Goal: Find specific page/section: Find specific page/section

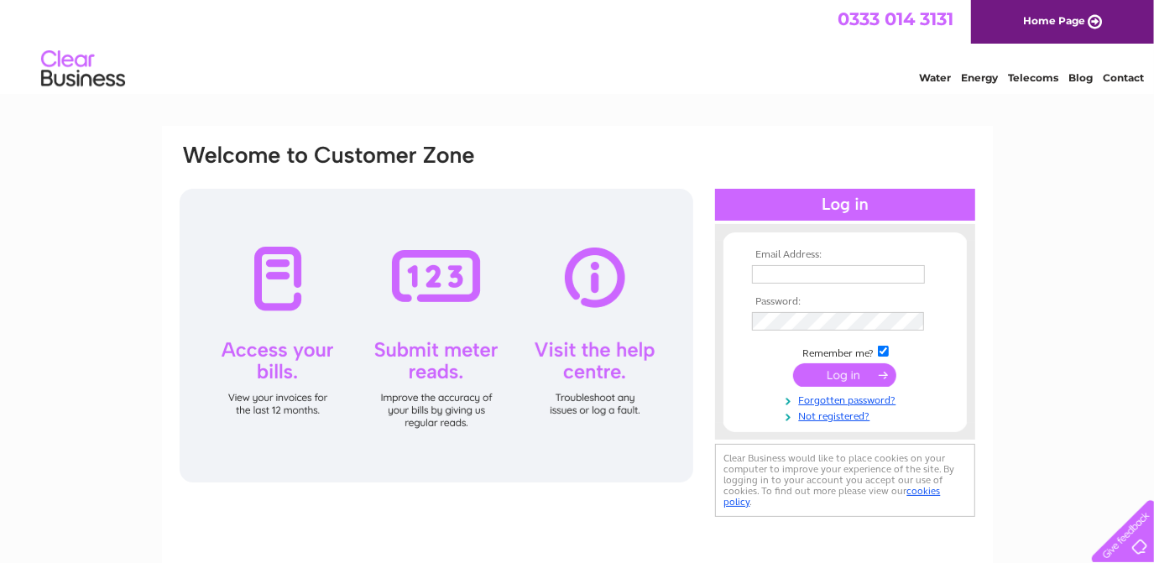
click at [874, 274] on input "text" at bounding box center [838, 274] width 173 height 18
type input "[EMAIL_ADDRESS][DOMAIN_NAME]"
click at [793, 365] on input "submit" at bounding box center [844, 376] width 103 height 23
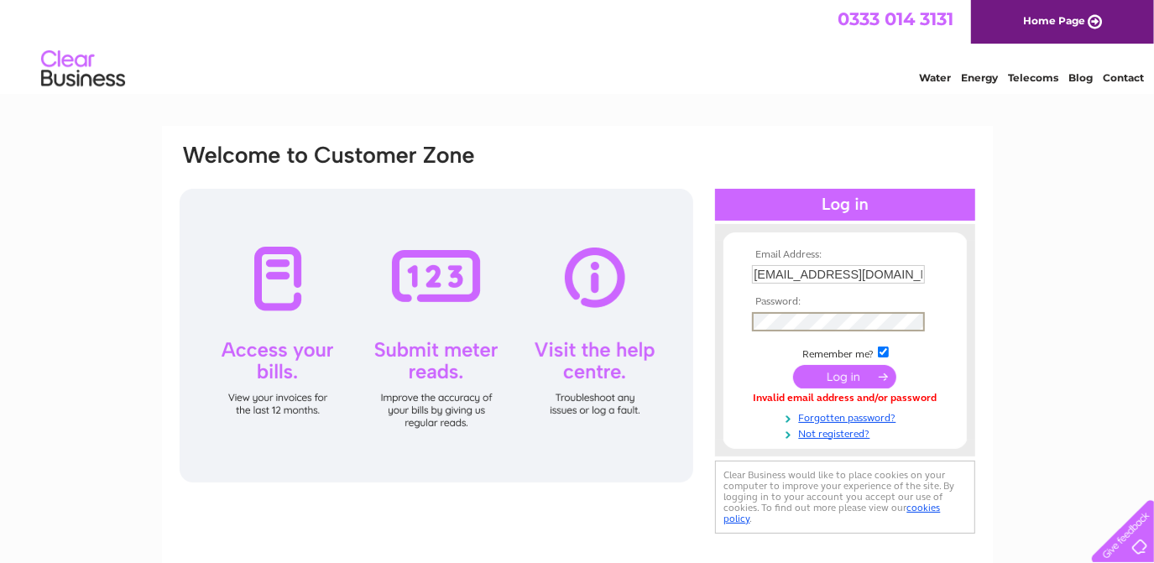
click at [793, 365] on input "submit" at bounding box center [844, 376] width 103 height 23
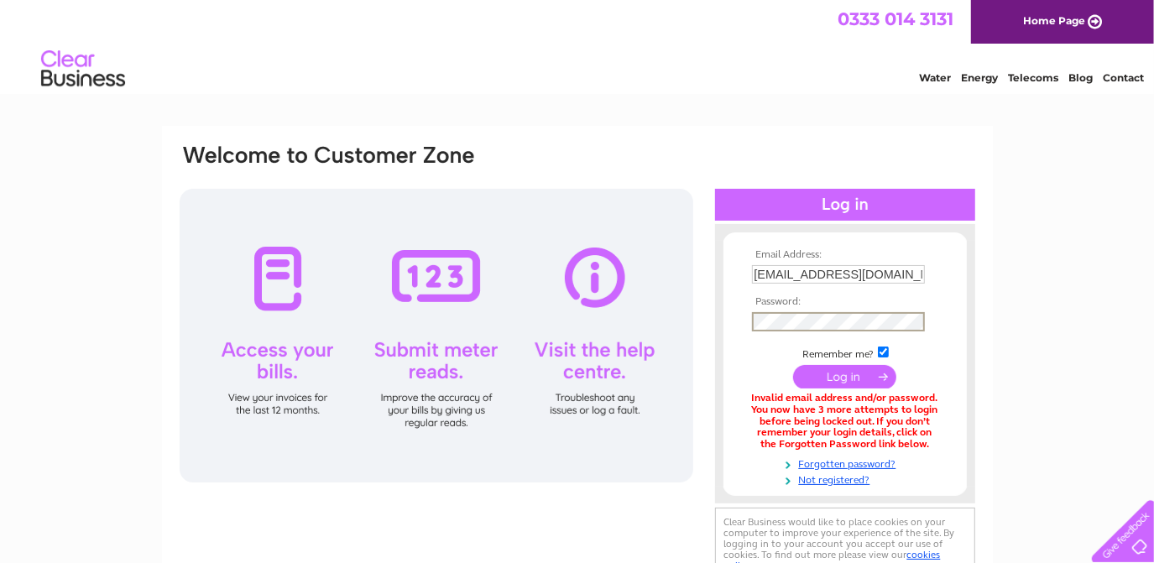
click at [793, 365] on input "submit" at bounding box center [844, 376] width 103 height 23
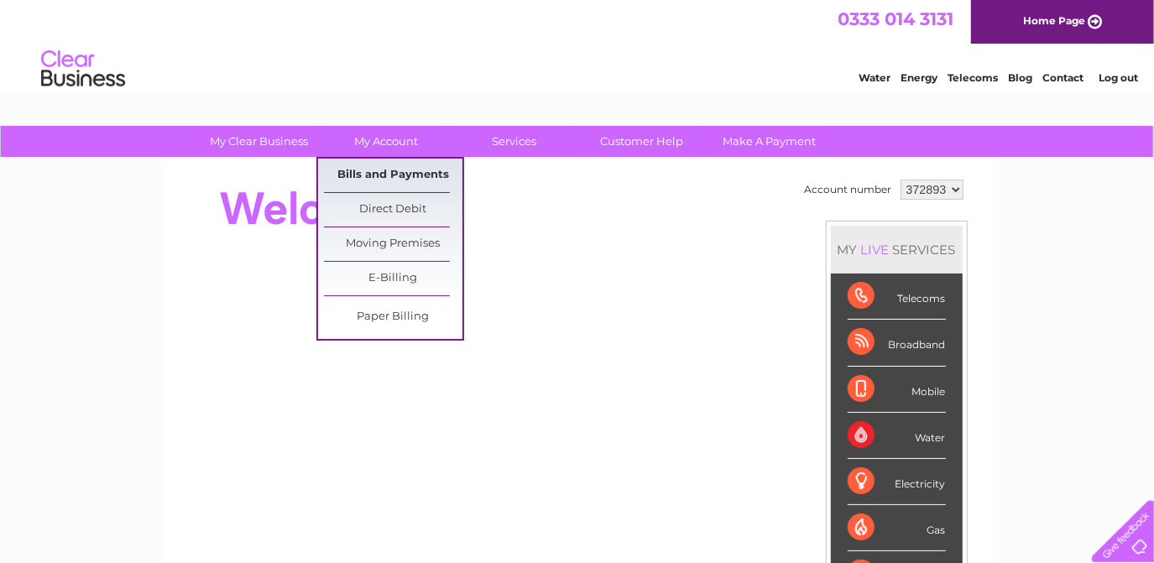
click at [384, 168] on link "Bills and Payments" at bounding box center [393, 176] width 138 height 34
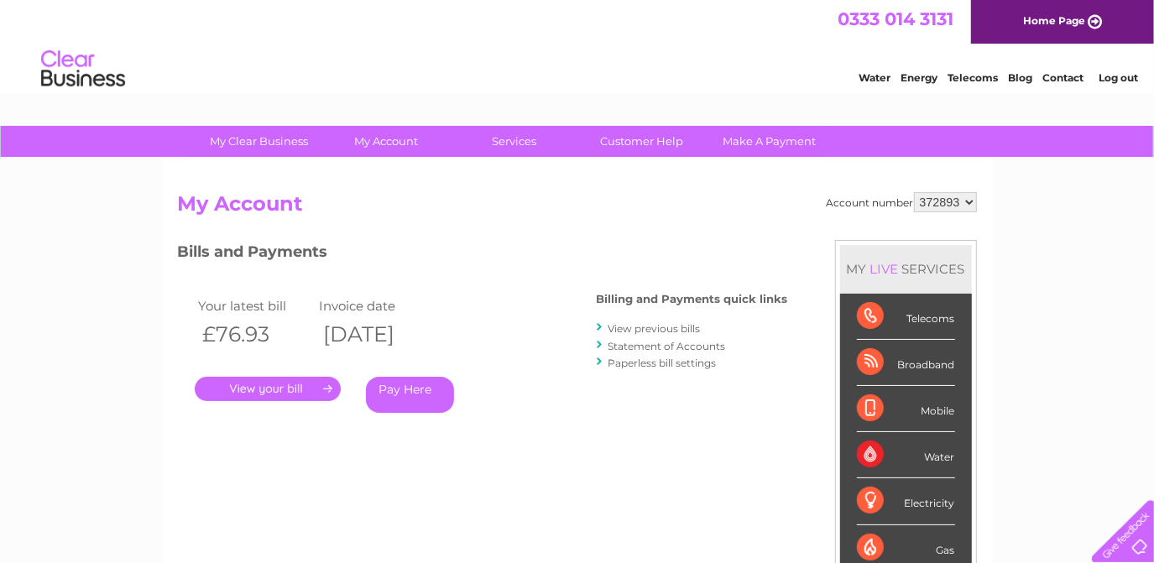
click at [1058, 74] on link "Contact" at bounding box center [1062, 77] width 41 height 13
